Goal: Leave review/rating: Leave review/rating

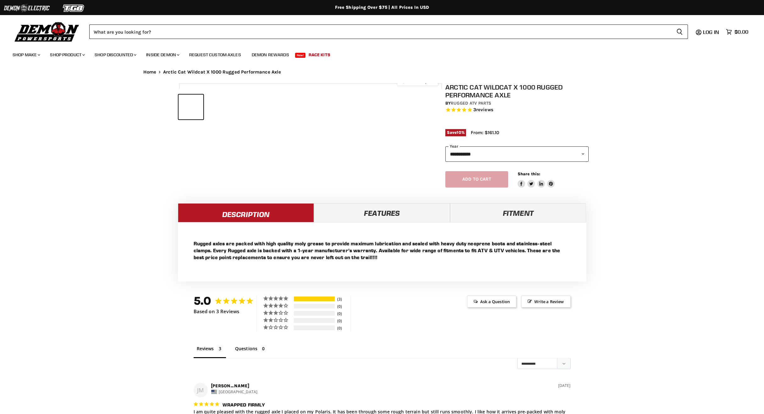
select select "******"
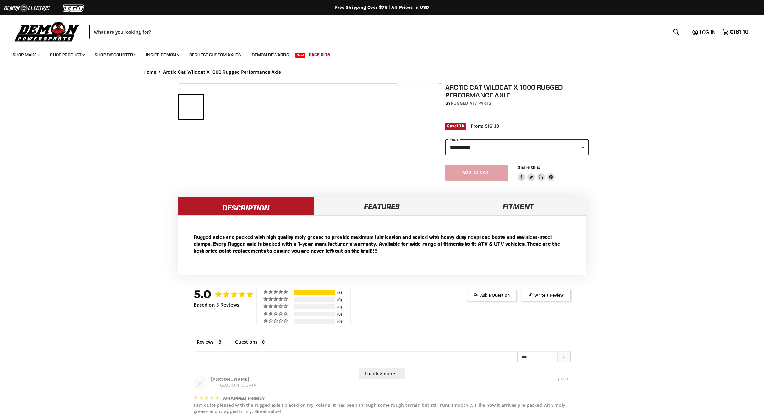
select select "******"
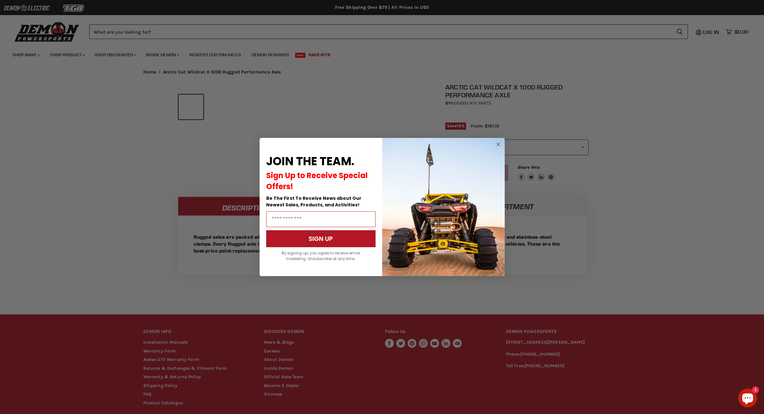
select select "******"
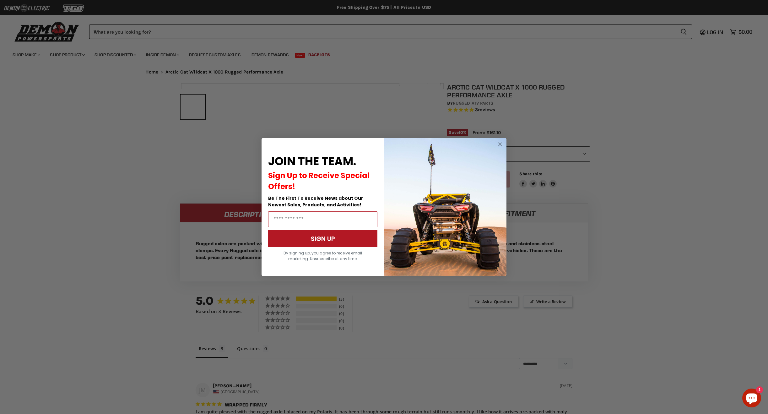
scroll to position [371, 0]
